Goal: Transaction & Acquisition: Purchase product/service

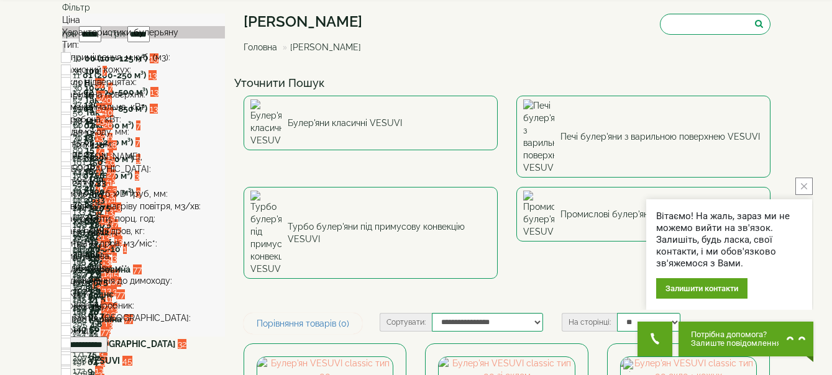
scroll to position [45, 0]
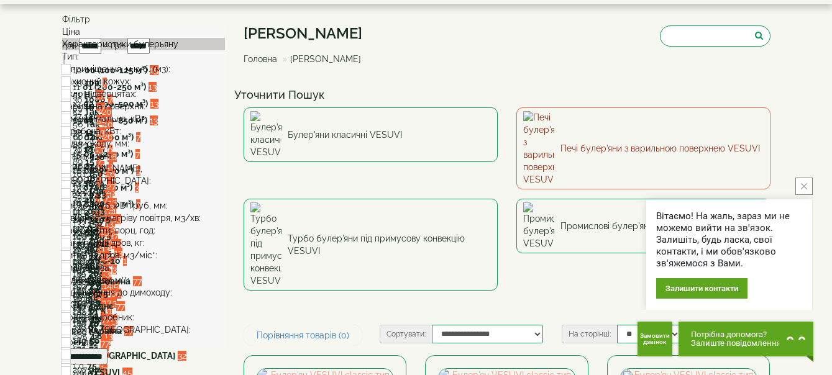
click at [685, 128] on link "Печі булер'яни з варильною поверхнею VESUVI" at bounding box center [643, 149] width 254 height 82
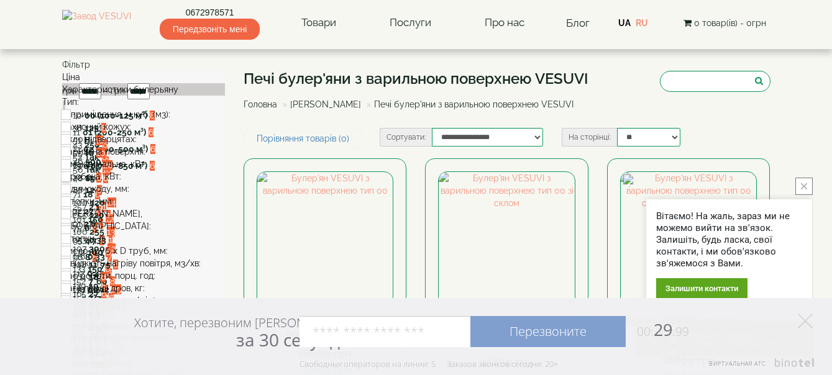
click at [804, 185] on icon "close button" at bounding box center [804, 186] width 6 height 6
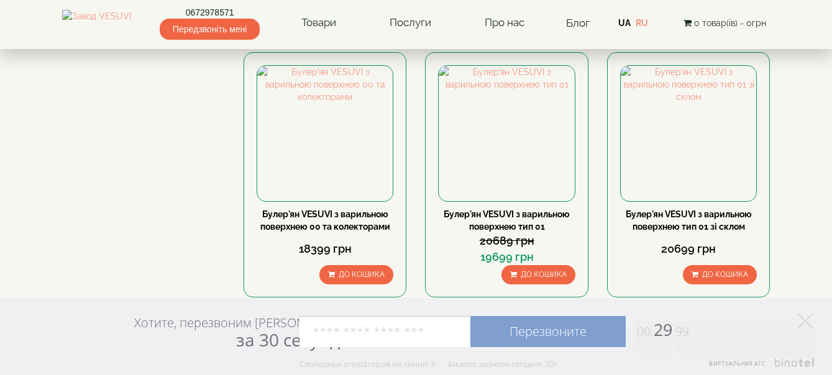
scroll to position [674, 0]
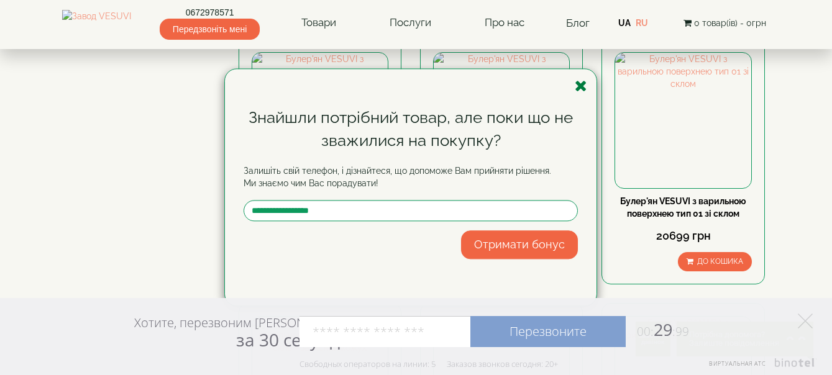
click at [577, 85] on icon "button" at bounding box center [581, 86] width 12 height 16
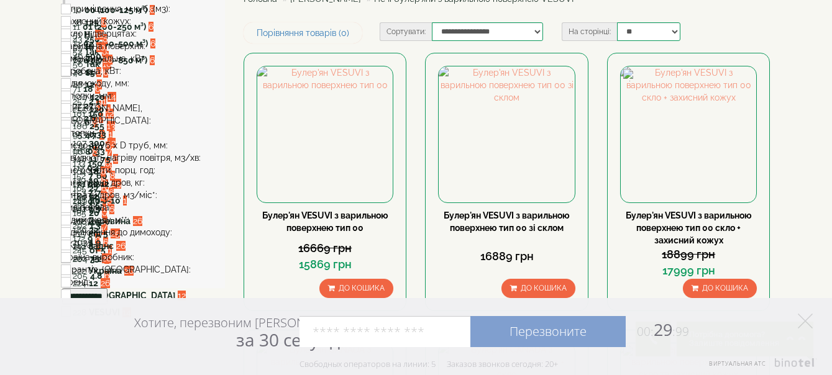
scroll to position [47, 0]
